Goal: Find specific page/section: Find specific page/section

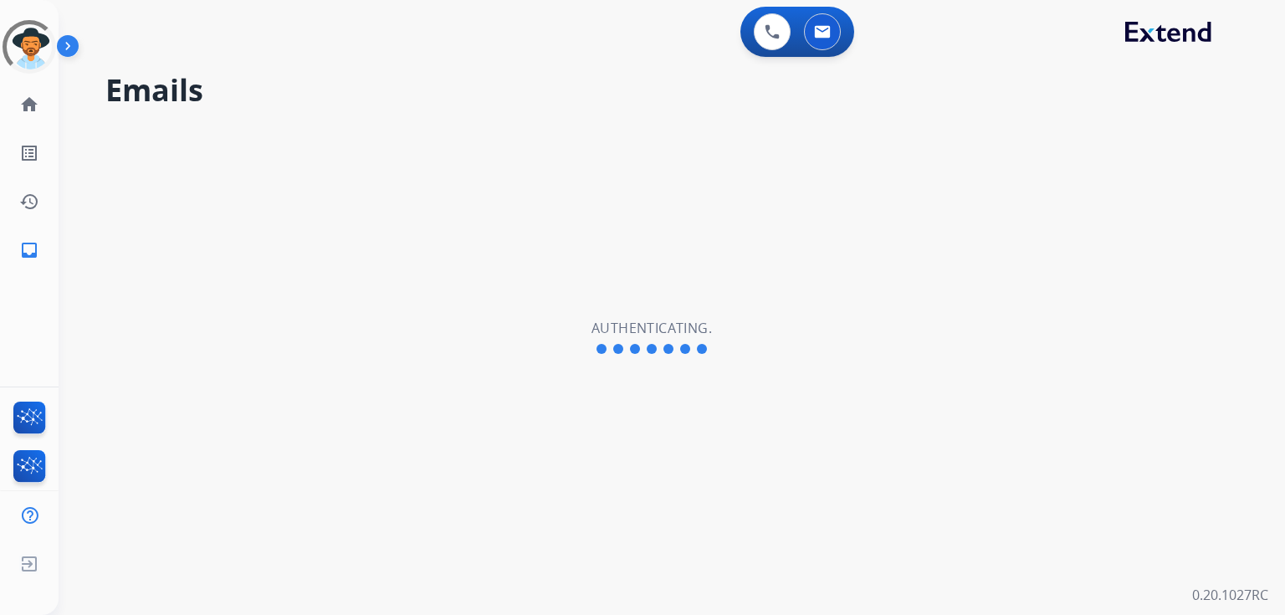
select select "**********"
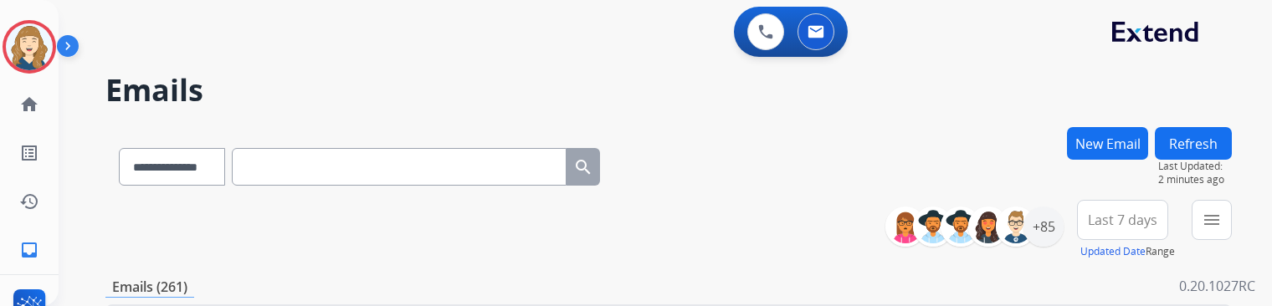
scroll to position [632, 0]
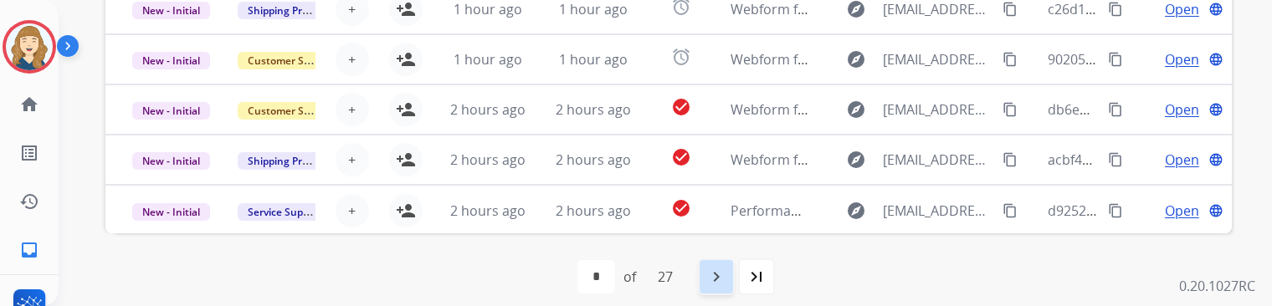
click at [726, 278] on mat-icon "navigate_next" at bounding box center [716, 277] width 20 height 20
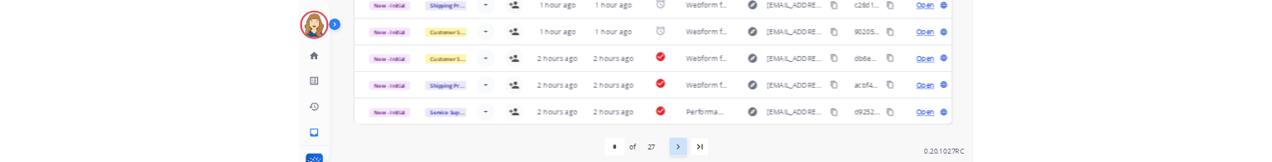
scroll to position [0, 0]
